Goal: Information Seeking & Learning: Learn about a topic

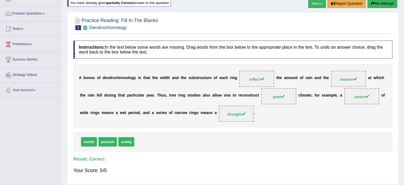
click at [314, 3] on link "Next »" at bounding box center [317, 3] width 18 height 9
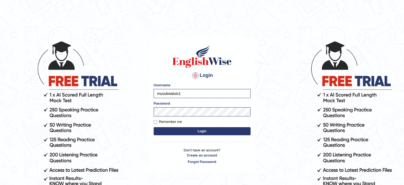
click at [168, 132] on button "Login" at bounding box center [202, 131] width 97 height 8
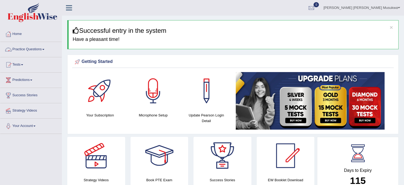
click at [30, 51] on link "Practice Questions" at bounding box center [30, 48] width 61 height 13
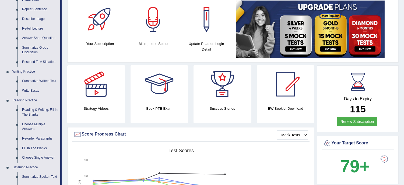
scroll to position [84, 0]
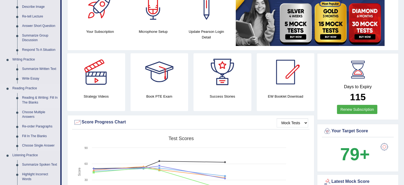
click at [47, 99] on link "Reading & Writing: Fill In The Blanks" at bounding box center [40, 100] width 41 height 14
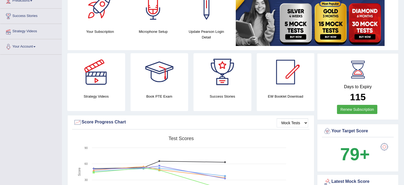
scroll to position [84, 0]
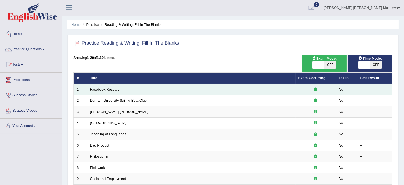
click at [115, 89] on link "Facebook Research" at bounding box center [105, 89] width 31 height 4
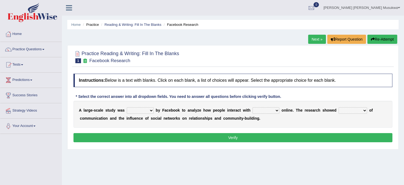
click at [151, 109] on select "surveyed had asked made" at bounding box center [140, 110] width 27 height 6
select select "surveyed"
click at [127, 107] on select "surveyed had asked made" at bounding box center [140, 110] width 27 height 6
click at [275, 111] on select "together all each other another" at bounding box center [265, 110] width 27 height 6
select select "each other"
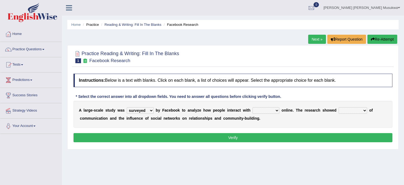
click at [252, 107] on select "together all each other another" at bounding box center [265, 110] width 27 height 6
click at [364, 110] on select "advantages standards fellowships patterns" at bounding box center [352, 110] width 29 height 6
select select "patterns"
click at [338, 107] on select "advantages standards fellowships patterns" at bounding box center [352, 110] width 29 height 6
click at [252, 139] on button "Verify" at bounding box center [232, 137] width 319 height 9
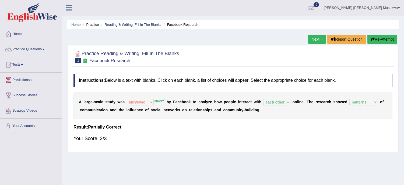
click at [379, 40] on button "Re-Attempt" at bounding box center [382, 39] width 30 height 9
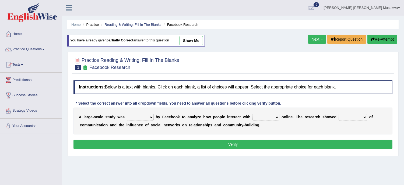
click at [151, 116] on select "surveyed had asked made" at bounding box center [140, 117] width 27 height 6
select select "made"
click at [127, 114] on select "surveyed had asked made" at bounding box center [140, 117] width 27 height 6
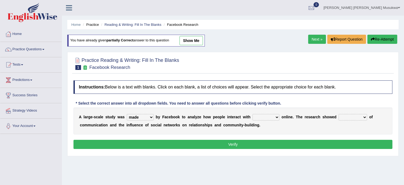
click at [275, 118] on select "together all each other another" at bounding box center [265, 117] width 27 height 6
select select "each other"
click at [252, 114] on select "together all each other another" at bounding box center [265, 117] width 27 height 6
click at [362, 116] on select "advantages standards fellowships patterns" at bounding box center [352, 117] width 29 height 6
select select "patterns"
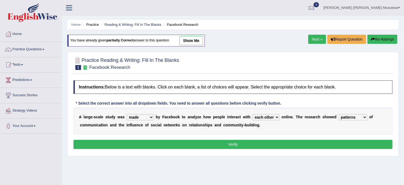
click at [338, 114] on select "advantages standards fellowships patterns" at bounding box center [352, 117] width 29 height 6
click at [235, 146] on button "Verify" at bounding box center [232, 144] width 319 height 9
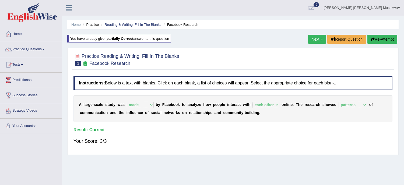
click at [313, 40] on link "Next »" at bounding box center [317, 39] width 18 height 9
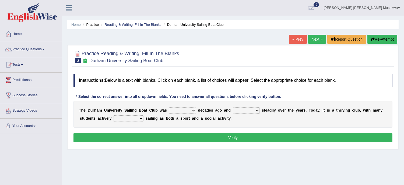
click at [194, 110] on select "found fund founded find" at bounding box center [182, 110] width 27 height 6
select select "founded"
click at [169, 107] on select "found fund founded find" at bounding box center [182, 110] width 27 height 6
click at [257, 109] on select "grow growing has grown grown" at bounding box center [246, 110] width 27 height 6
select select "has grown"
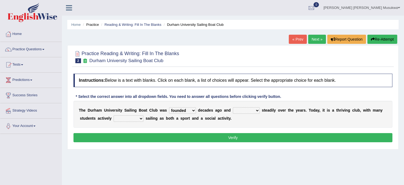
click at [233, 107] on select "grow growing has grown grown" at bounding box center [246, 110] width 27 height 6
click at [142, 118] on select "enjoy enjoyed are enjoying enjoying" at bounding box center [129, 118] width 30 height 6
click at [114, 115] on select "enjoy enjoyed are enjoying enjoying" at bounding box center [129, 118] width 30 height 6
click at [143, 119] on select "enjoy enjoyed are enjoying enjoying" at bounding box center [129, 118] width 30 height 6
select select "enjoyed"
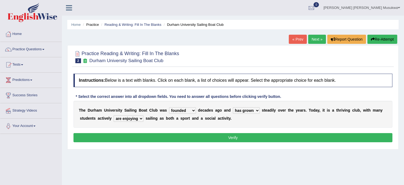
click at [114, 115] on select "enjoy enjoyed are enjoying enjoying" at bounding box center [129, 118] width 30 height 6
click at [244, 137] on button "Verify" at bounding box center [232, 137] width 319 height 9
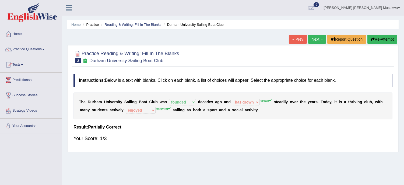
click at [379, 39] on button "Re-Attempt" at bounding box center [382, 39] width 30 height 9
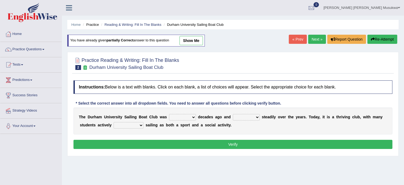
click at [194, 115] on select "found fund founded find" at bounding box center [182, 117] width 27 height 6
select select "founded"
click at [169, 114] on select "found fund founded find" at bounding box center [182, 117] width 27 height 6
click at [256, 117] on select "grow growing has grown grown" at bounding box center [246, 117] width 27 height 6
select select "grown"
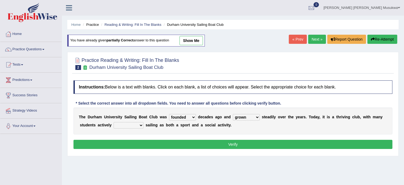
click at [233, 114] on select "grow growing has grown grown" at bounding box center [246, 117] width 27 height 6
click at [141, 123] on select "enjoy enjoyed are enjoying enjoying" at bounding box center [129, 125] width 30 height 6
select select "enjoying"
click at [114, 122] on select "enjoy enjoyed are enjoying enjoying" at bounding box center [129, 125] width 30 height 6
click at [239, 143] on button "Verify" at bounding box center [232, 144] width 319 height 9
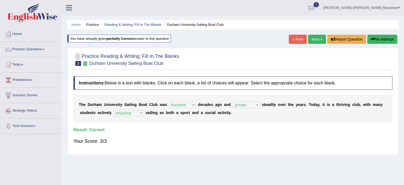
click at [316, 36] on link "Next »" at bounding box center [317, 39] width 18 height 9
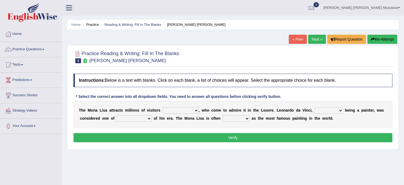
click at [195, 110] on select "around the year the all year all year round per year" at bounding box center [181, 110] width 36 height 6
select select "per year"
click at [163, 107] on select "around the year the all year all year round per year" at bounding box center [181, 110] width 36 height 6
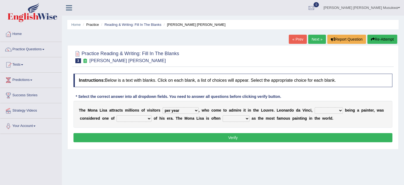
click at [341, 109] on select "rather than as much as as well as as long as" at bounding box center [329, 110] width 28 height 6
select select "as well as"
click at [315, 107] on select "rather than as much as as well as as long as" at bounding box center [329, 110] width 28 height 6
click at [147, 119] on select "better artists artist the better artist the best artists" at bounding box center [134, 118] width 35 height 6
click at [149, 119] on select "better artists artist the better artist the best artists" at bounding box center [134, 118] width 35 height 6
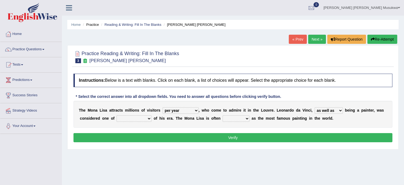
select select "the best artists"
click at [117, 115] on select "better artists artist the better artist the best artists" at bounding box center [134, 118] width 35 height 6
click at [246, 117] on select "classified suggested predicted described" at bounding box center [236, 118] width 27 height 6
select select "classified"
click at [223, 115] on select "classified suggested predicted described" at bounding box center [236, 118] width 27 height 6
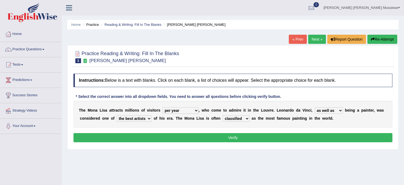
click at [236, 138] on button "Verify" at bounding box center [232, 137] width 319 height 9
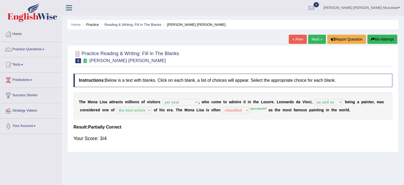
click at [385, 39] on button "Re-Attempt" at bounding box center [382, 39] width 30 height 9
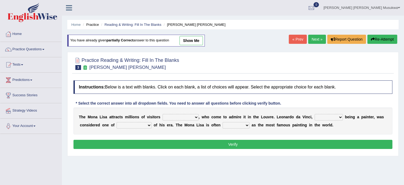
click at [194, 118] on select "around the year the all year all year round per year" at bounding box center [181, 117] width 36 height 6
select select "per year"
click at [163, 114] on select "around the year the all year all year round per year" at bounding box center [181, 117] width 36 height 6
click at [340, 116] on select "rather than as much as as well as as long as" at bounding box center [329, 117] width 28 height 6
select select "as well as"
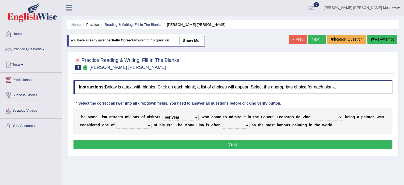
click at [315, 114] on select "rather than as much as as well as as long as" at bounding box center [329, 117] width 28 height 6
click at [148, 125] on select "better artists artist the better artist the best artists" at bounding box center [134, 125] width 35 height 6
select select "the best artists"
click at [117, 122] on select "better artists artist the better artist the best artists" at bounding box center [134, 125] width 35 height 6
click at [245, 124] on select "classified suggested predicted described" at bounding box center [236, 125] width 27 height 6
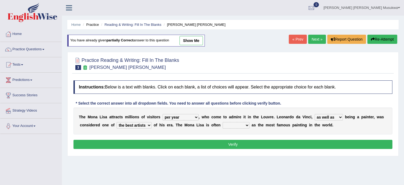
select select "described"
click at [223, 122] on select "classified suggested predicted described" at bounding box center [236, 125] width 27 height 6
click at [241, 140] on button "Verify" at bounding box center [232, 144] width 319 height 9
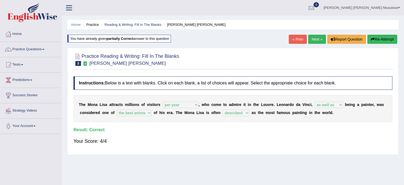
click at [315, 39] on link "Next »" at bounding box center [317, 39] width 18 height 9
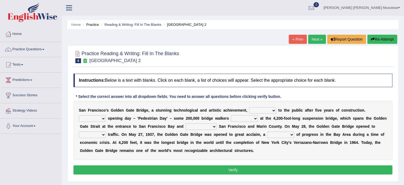
click at [273, 109] on select "opens closes appears equals" at bounding box center [262, 110] width 27 height 6
select select "opens"
click at [249, 107] on select "opens closes appears equals" at bounding box center [262, 110] width 27 height 6
click at [103, 117] on select "On During Since When" at bounding box center [92, 118] width 27 height 6
select select "During"
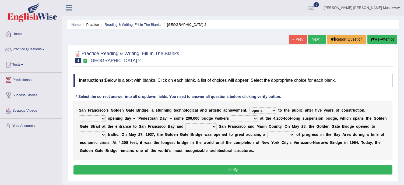
click at [79, 115] on select "On During Since When" at bounding box center [92, 118] width 27 height 6
click at [254, 117] on select "stationed looked marveled laughed" at bounding box center [244, 118] width 27 height 6
select select "stationed"
click at [231, 115] on select "stationed looked marveled laughed" at bounding box center [244, 118] width 27 height 6
click at [186, 112] on b "l" at bounding box center [186, 110] width 1 height 4
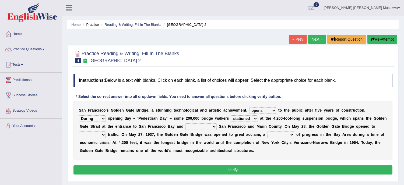
click at [215, 126] on select "separates connects channels differentiates" at bounding box center [200, 127] width 31 height 6
select select "connects"
click at [185, 124] on select "separates connects channels differentiates" at bounding box center [200, 127] width 31 height 6
click at [101, 134] on select "aquatic vehicular airborne watertight" at bounding box center [92, 135] width 27 height 6
select select "vehicular"
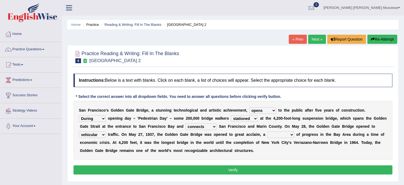
click at [79, 132] on select "aquatic vehicular airborne watertight" at bounding box center [92, 135] width 27 height 6
click at [285, 133] on select "denial symbol technique yield" at bounding box center [280, 135] width 27 height 6
select select "symbol"
click at [267, 132] on select "denial symbol technique yield" at bounding box center [280, 135] width 27 height 6
click at [232, 168] on button "Verify" at bounding box center [232, 169] width 319 height 9
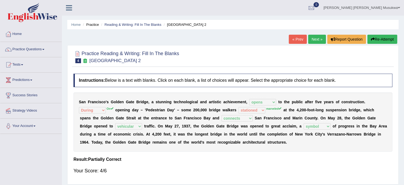
click at [389, 37] on button "Re-Attempt" at bounding box center [382, 39] width 30 height 9
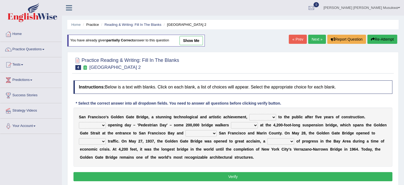
click at [274, 117] on select "opens closes appears equals" at bounding box center [262, 117] width 27 height 6
select select "opens"
click at [249, 114] on select "opens closes appears equals" at bounding box center [262, 117] width 27 height 6
click at [103, 123] on select "On During Since When" at bounding box center [92, 125] width 27 height 6
select select "On"
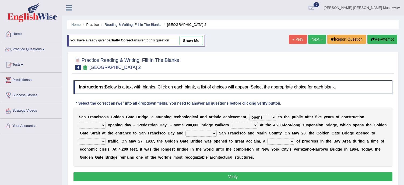
click at [79, 122] on select "On During Since When" at bounding box center [92, 125] width 27 height 6
click at [251, 126] on select "stationed looked marveled laughed" at bounding box center [244, 125] width 27 height 6
select select "marveled"
click at [231, 122] on select "stationed looked marveled laughed" at bounding box center [244, 125] width 27 height 6
click at [214, 130] on select "separates connects channels differentiates" at bounding box center [200, 133] width 31 height 6
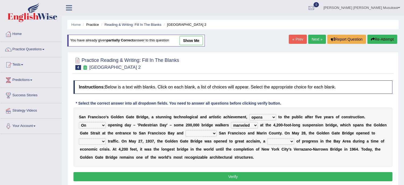
select select "connects"
click at [185, 130] on select "separates connects channels differentiates" at bounding box center [200, 133] width 31 height 6
click at [103, 139] on select "aquatic vehicular airborne watertight" at bounding box center [92, 141] width 27 height 6
select select "vehicular"
click at [79, 138] on select "aquatic vehicular airborne watertight" at bounding box center [92, 141] width 27 height 6
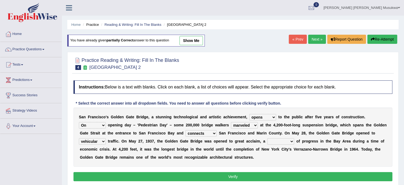
click at [275, 153] on div "S a n F r a n c i s c o ' s G o l d e n G a t e B r i d g e , a s t u n n i n g…" at bounding box center [232, 137] width 319 height 59
click at [291, 142] on select "denial symbol technique yield" at bounding box center [280, 141] width 27 height 6
select select "symbol"
click at [267, 138] on select "denial symbol technique yield" at bounding box center [280, 141] width 27 height 6
click at [231, 175] on button "Verify" at bounding box center [232, 176] width 319 height 9
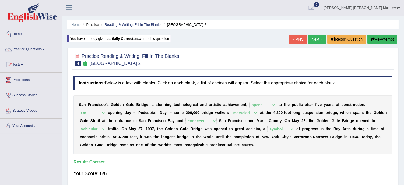
click at [314, 36] on link "Next »" at bounding box center [317, 39] width 18 height 9
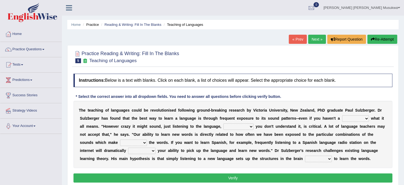
click at [366, 118] on select "dew claw clue due" at bounding box center [355, 118] width 27 height 6
select select "clue"
click at [342, 115] on select "dew claw clue due" at bounding box center [355, 118] width 27 height 6
click at [251, 126] on select "but also all together even though if so" at bounding box center [238, 127] width 30 height 6
select select "even though"
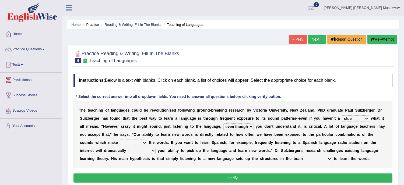
click at [223, 124] on select "but also all together even though if so" at bounding box center [238, 127] width 30 height 6
click at [143, 140] on select "down up of on" at bounding box center [133, 143] width 27 height 6
select select "up"
click at [120, 140] on select "down up of on" at bounding box center [133, 143] width 27 height 6
click at [143, 143] on select "down up of on" at bounding box center [133, 143] width 27 height 6
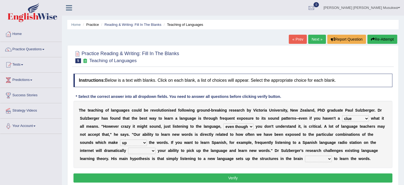
click at [164, 154] on div "T h e t e a c h i n g o f l a n g u a g e s c o u l d b e r e v o l u t i o n i…" at bounding box center [232, 134] width 319 height 67
click at [154, 151] on select "evaluate exaggerate describe boost" at bounding box center [141, 151] width 27 height 6
select select "boost"
click at [128, 148] on select "evaluate exaggerate describe boost" at bounding box center [141, 151] width 27 height 6
click at [329, 157] on select "requiring required directed to require" at bounding box center [318, 159] width 27 height 6
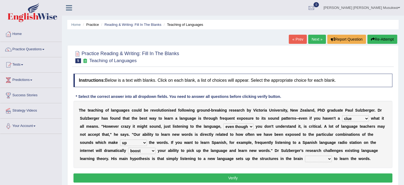
select select "required"
click at [305, 156] on select "requiring required directed to require" at bounding box center [318, 159] width 27 height 6
click at [248, 175] on button "Verify" at bounding box center [232, 178] width 319 height 9
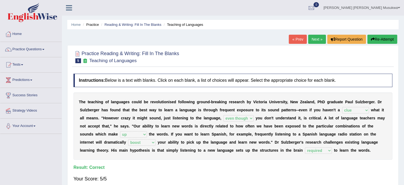
click at [318, 38] on link "Next »" at bounding box center [317, 39] width 18 height 9
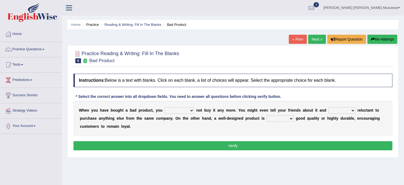
click at [191, 108] on select "would have should have should" at bounding box center [179, 110] width 30 height 6
select select "should"
click at [164, 107] on select "would have should have should" at bounding box center [179, 110] width 30 height 6
click at [355, 109] on select "is are be being" at bounding box center [341, 110] width 27 height 6
click at [328, 107] on select "is are be being" at bounding box center [341, 110] width 27 height 6
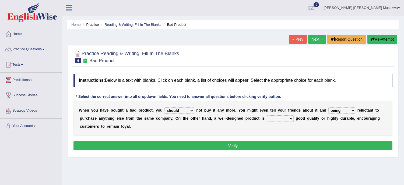
click at [352, 112] on select "is are be being" at bounding box center [341, 110] width 27 height 6
select select "be"
click at [328, 107] on select "is are be being" at bounding box center [341, 110] width 27 height 6
click at [291, 117] on select "both also neither either" at bounding box center [280, 118] width 27 height 6
select select "also"
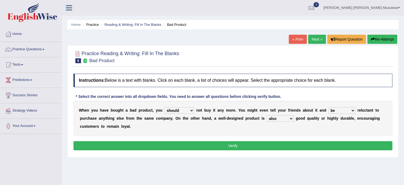
click at [267, 115] on select "both also neither either" at bounding box center [280, 118] width 27 height 6
click at [239, 144] on button "Verify" at bounding box center [232, 145] width 319 height 9
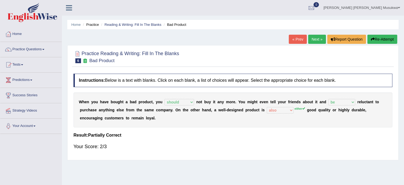
click at [385, 40] on button "Re-Attempt" at bounding box center [382, 39] width 30 height 9
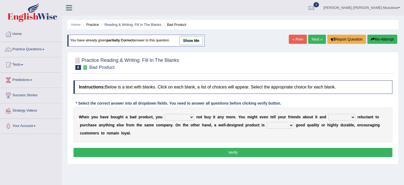
click at [192, 116] on select "would have should have should" at bounding box center [179, 117] width 30 height 6
select select "should"
click at [164, 114] on select "would have should have should" at bounding box center [179, 117] width 30 height 6
click at [348, 119] on select "is are be being" at bounding box center [341, 117] width 27 height 6
select select "be"
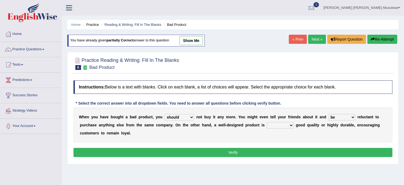
click at [328, 114] on select "is are be being" at bounding box center [341, 117] width 27 height 6
click at [291, 124] on select "both also neither either" at bounding box center [280, 125] width 27 height 6
select select "either"
click at [267, 122] on select "both also neither either" at bounding box center [280, 125] width 27 height 6
click at [243, 150] on button "Verify" at bounding box center [232, 152] width 319 height 9
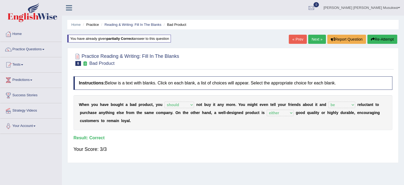
click at [316, 38] on link "Next »" at bounding box center [317, 39] width 18 height 9
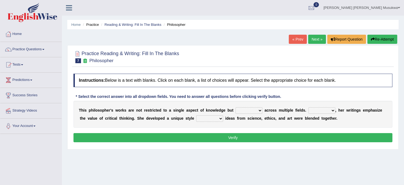
click at [257, 112] on select "constrain contain assemble extend" at bounding box center [248, 110] width 27 height 6
select select "extend"
click at [235, 107] on select "constrain contain assemble extend" at bounding box center [248, 110] width 27 height 6
click at [332, 109] on select "Rather So Moreover Likely" at bounding box center [321, 110] width 27 height 6
select select "Moreover"
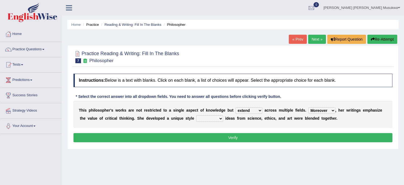
click at [308, 107] on select "Rather So Moreover Likely" at bounding box center [321, 110] width 27 height 6
click at [221, 119] on select "in that that which in which" at bounding box center [209, 118] width 27 height 6
select select "in which"
click at [196, 115] on select "in that that which in which" at bounding box center [209, 118] width 27 height 6
click at [246, 136] on button "Verify" at bounding box center [232, 137] width 319 height 9
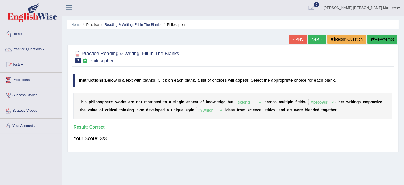
click at [318, 37] on link "Next »" at bounding box center [317, 39] width 18 height 9
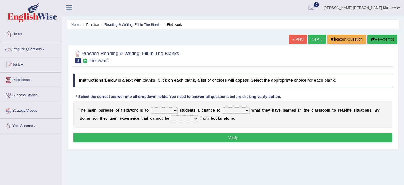
click at [174, 108] on select "resemble stow rave offer" at bounding box center [164, 110] width 27 height 6
select select "offer"
click at [151, 107] on select "resemble stow rave offer" at bounding box center [164, 110] width 27 height 6
click at [244, 110] on select "compare align apply dismount" at bounding box center [236, 110] width 27 height 6
select select "apply"
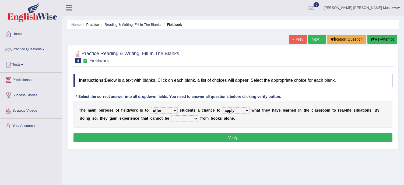
click at [223, 107] on select "compare align apply dismount" at bounding box center [236, 110] width 27 height 6
click at [195, 117] on select "originated prepared obtained touted" at bounding box center [184, 118] width 27 height 6
select select "obtained"
click at [171, 115] on select "originated prepared obtained touted" at bounding box center [184, 118] width 27 height 6
click at [230, 139] on button "Verify" at bounding box center [232, 137] width 319 height 9
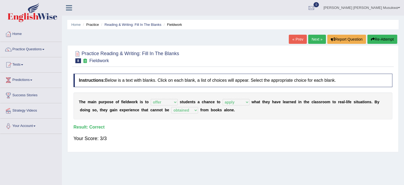
click at [316, 39] on link "Next »" at bounding box center [317, 39] width 18 height 9
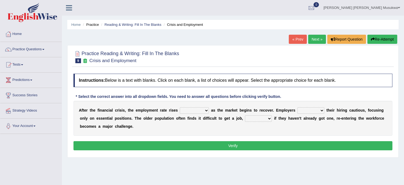
click at [206, 110] on select "normally conversely strenuously sharply" at bounding box center [194, 110] width 29 height 6
